Goal: Task Accomplishment & Management: Use online tool/utility

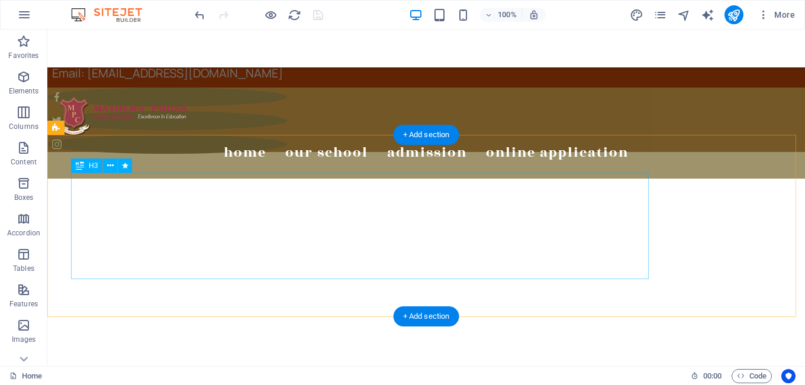
scroll to position [969, 0]
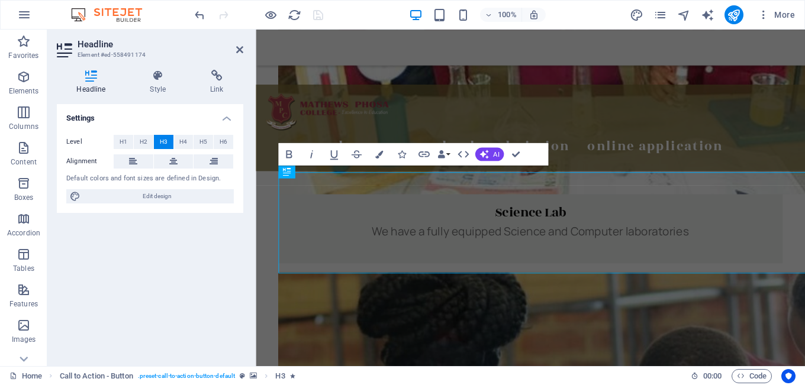
scroll to position [962, 0]
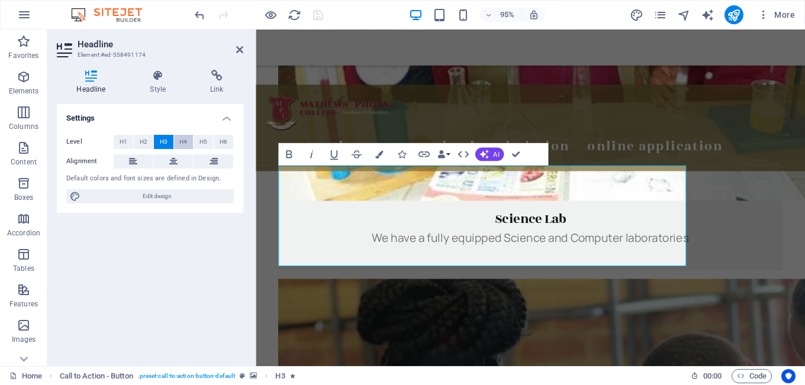
click at [184, 143] on span "H4" at bounding box center [183, 142] width 8 height 14
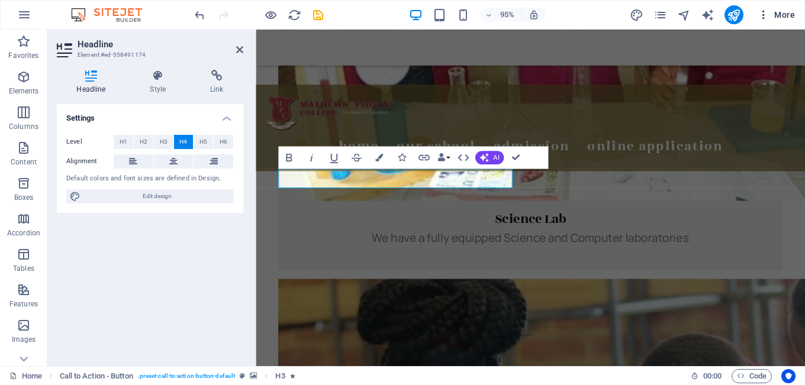
click at [783, 14] on span "More" at bounding box center [776, 15] width 37 height 12
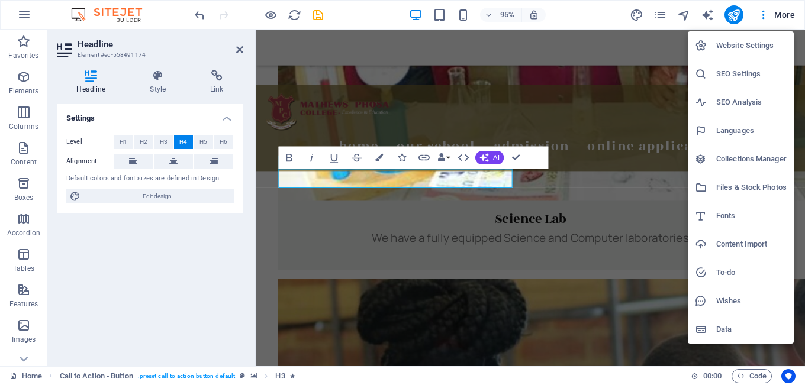
click at [633, 14] on div at bounding box center [402, 192] width 805 height 385
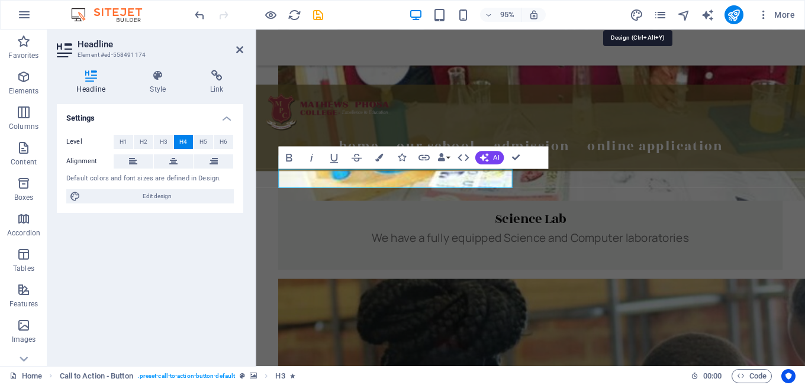
click at [633, 14] on icon "design" at bounding box center [637, 15] width 14 height 14
select select "px"
select select "400"
select select "px"
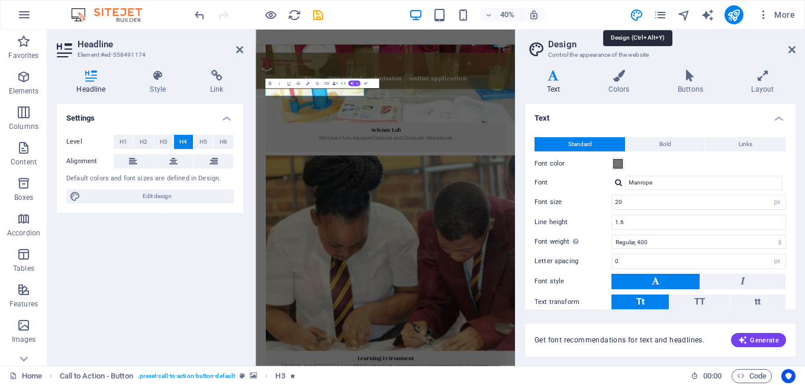
scroll to position [945, 0]
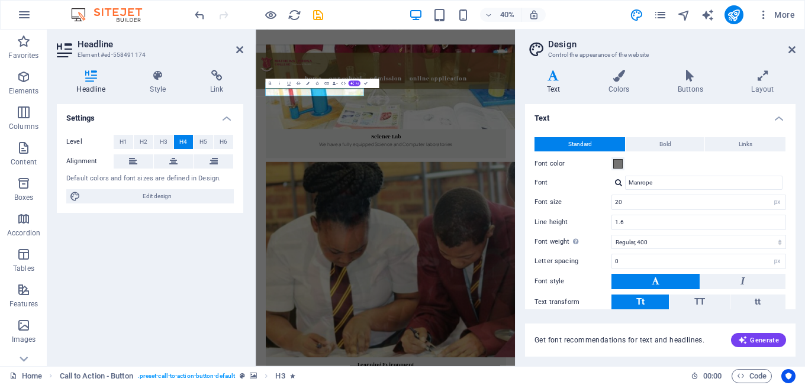
click at [587, 121] on h4 "Text" at bounding box center [660, 114] width 271 height 21
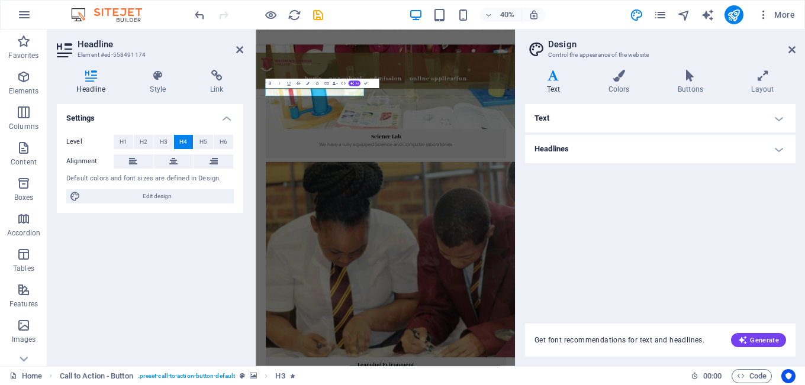
click at [587, 149] on h4 "Headlines" at bounding box center [660, 149] width 271 height 28
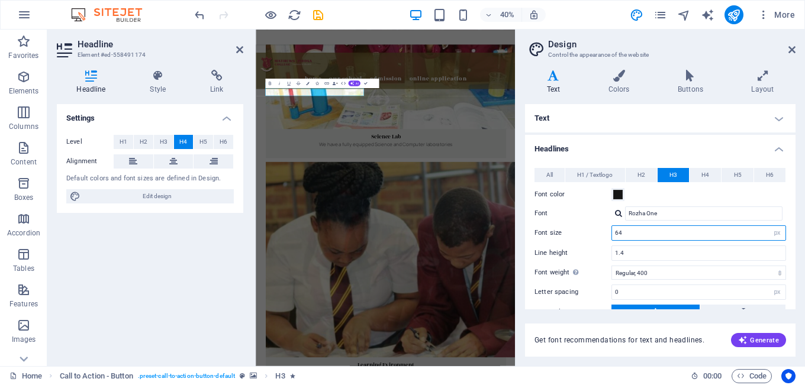
drag, startPoint x: 630, startPoint y: 233, endPoint x: 611, endPoint y: 233, distance: 18.4
click at [611, 233] on div "64 rem px em %" at bounding box center [698, 233] width 175 height 15
type input "50"
click at [638, 176] on span "H2" at bounding box center [641, 175] width 8 height 14
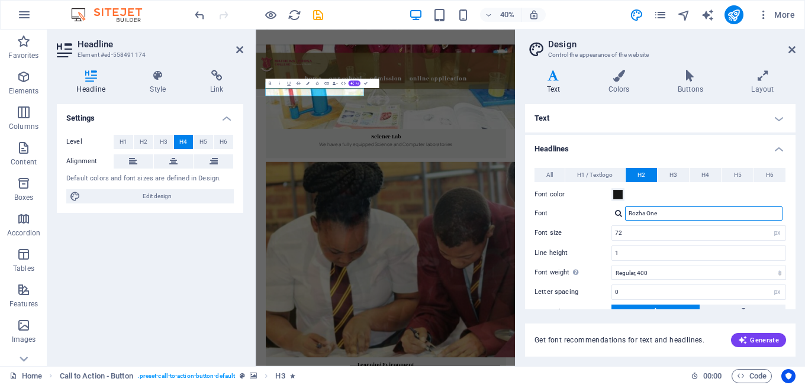
click at [660, 212] on input "Rozha One" at bounding box center [703, 214] width 157 height 14
drag, startPoint x: 660, startPoint y: 212, endPoint x: 622, endPoint y: 212, distance: 38.5
click at [622, 212] on div "Rozha One" at bounding box center [698, 214] width 175 height 14
click at [616, 213] on div at bounding box center [618, 214] width 7 height 8
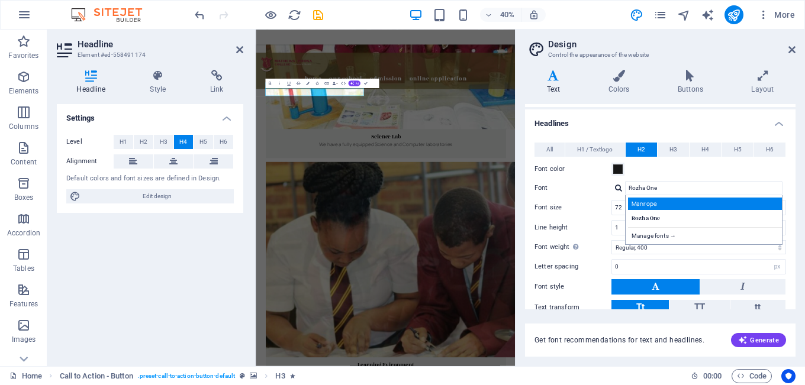
scroll to position [24, 0]
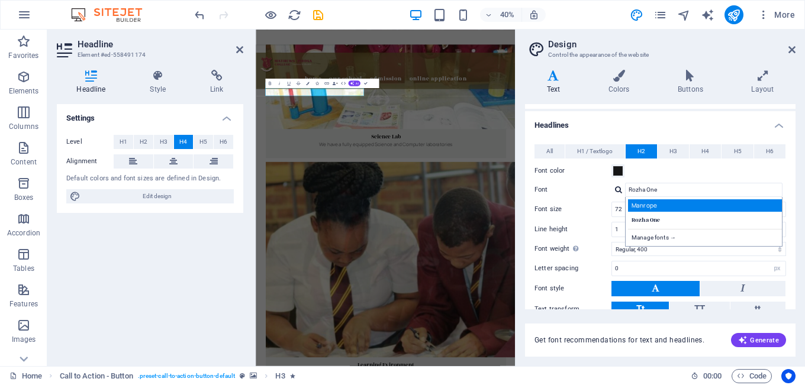
click at [649, 231] on div "Manage fonts →" at bounding box center [706, 236] width 156 height 15
select select "popularity"
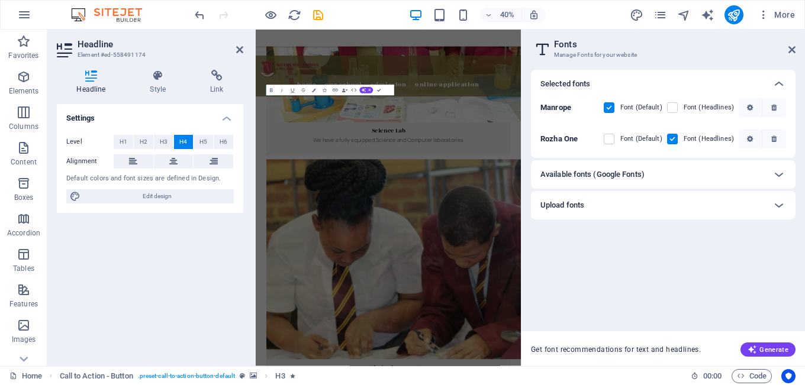
scroll to position [965, 0]
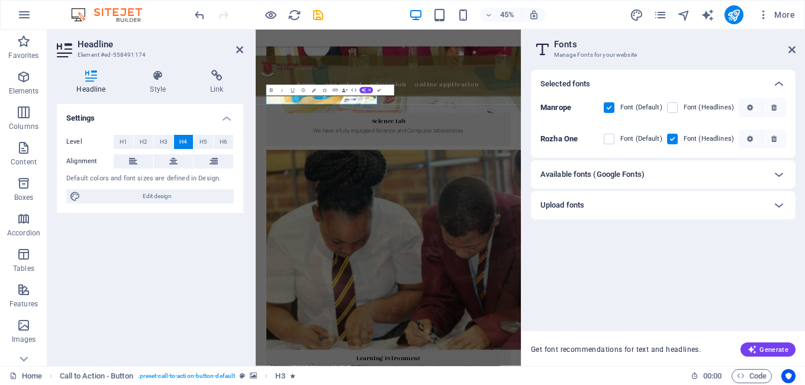
click at [674, 234] on div "Selected fonts Manrope Font (Default) Font (Headlines) Rozha One Font (Default)…" at bounding box center [663, 196] width 265 height 252
click at [678, 178] on div "Available fonts (Google Fonts)" at bounding box center [652, 175] width 224 height 14
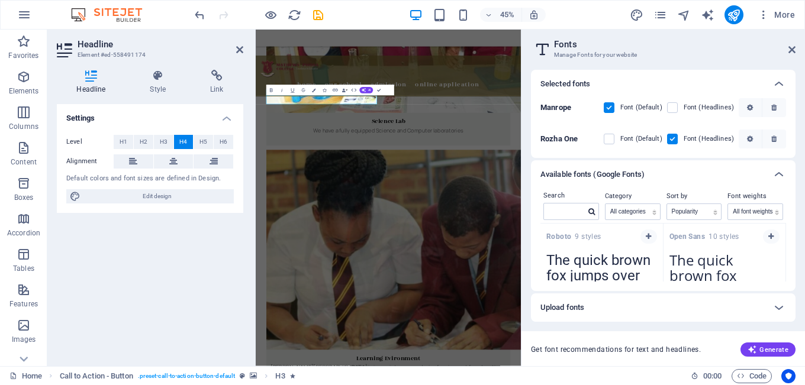
click at [565, 236] on strong "Roboto" at bounding box center [560, 237] width 28 height 8
click at [778, 306] on icon at bounding box center [779, 308] width 14 height 14
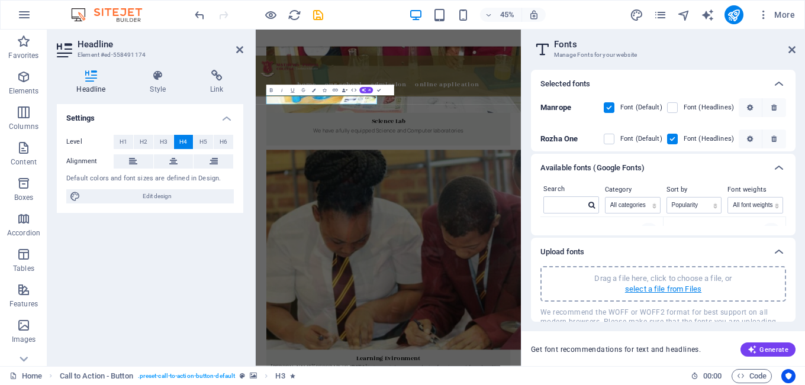
click at [648, 289] on p "select a file from Files" at bounding box center [663, 289] width 76 height 11
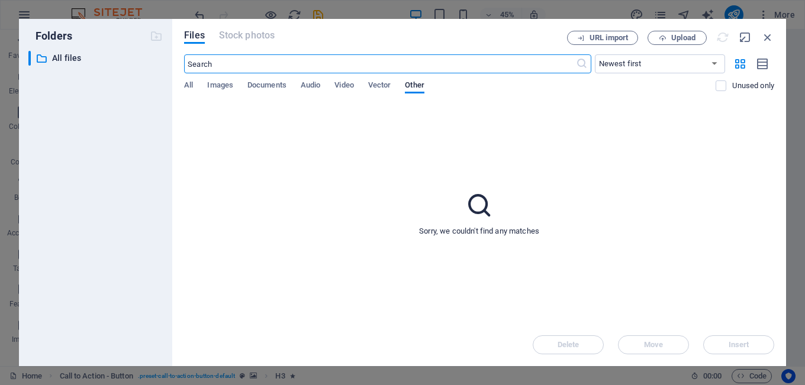
scroll to position [1963, 0]
click at [670, 38] on span "Upload" at bounding box center [677, 38] width 49 height 8
